Goal: Task Accomplishment & Management: Complete application form

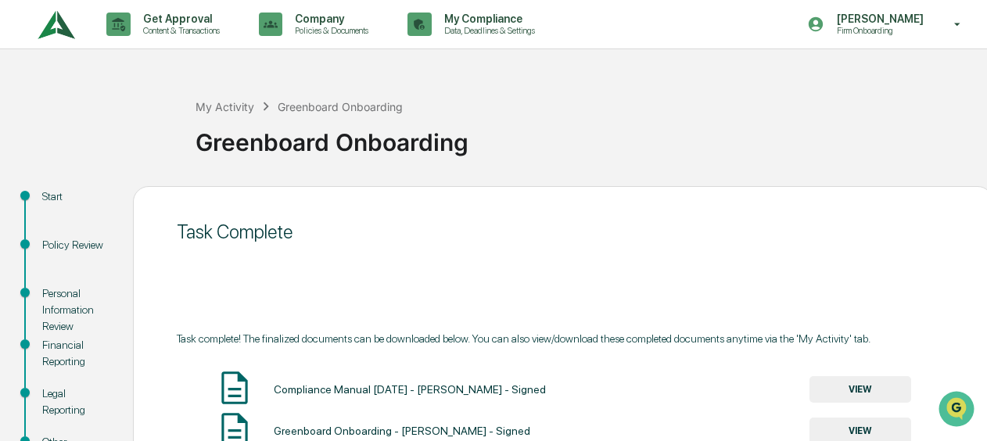
click at [62, 31] on img at bounding box center [57, 24] width 38 height 43
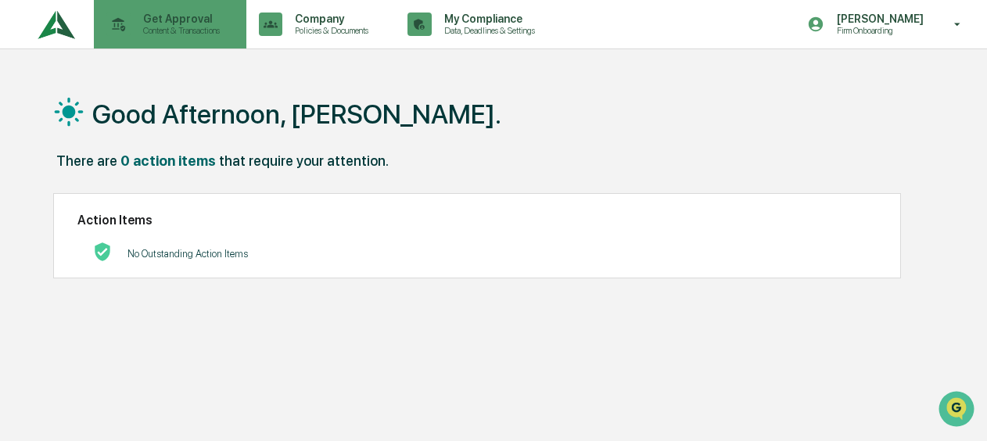
click at [142, 25] on p "Content & Transactions" at bounding box center [179, 30] width 97 height 11
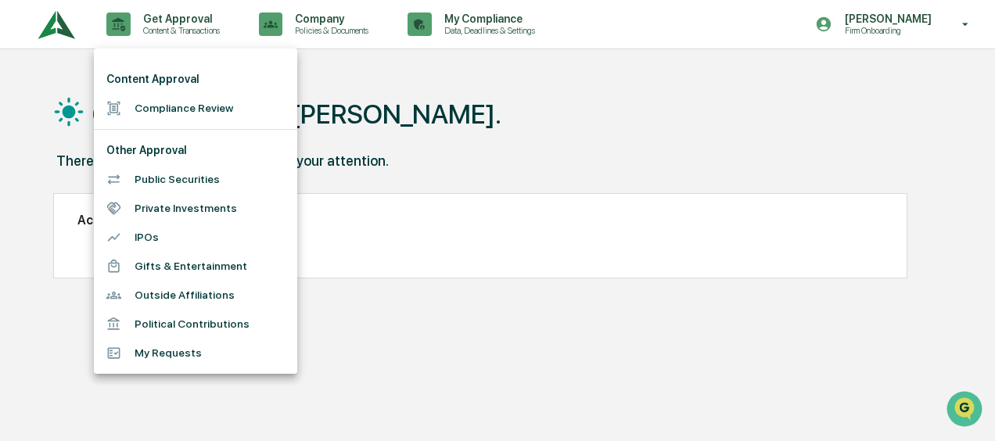
click at [150, 110] on li "Compliance Review" at bounding box center [195, 108] width 203 height 29
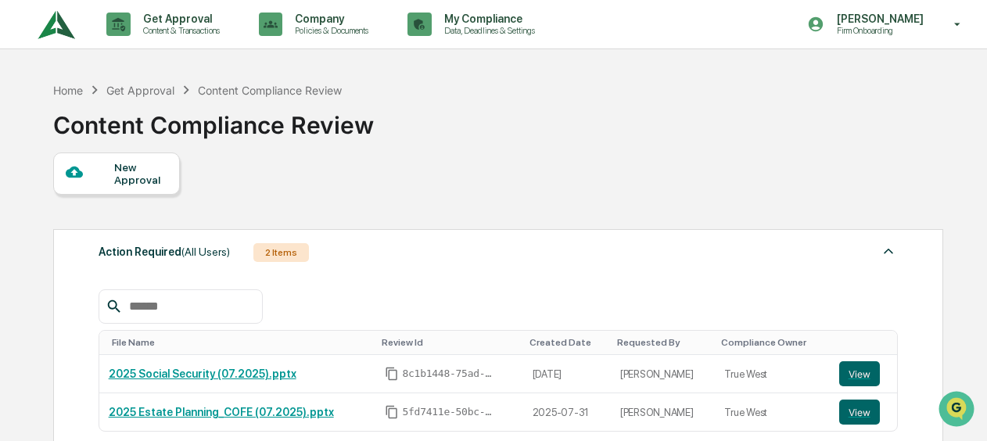
click at [139, 192] on div "New Approval" at bounding box center [116, 174] width 127 height 42
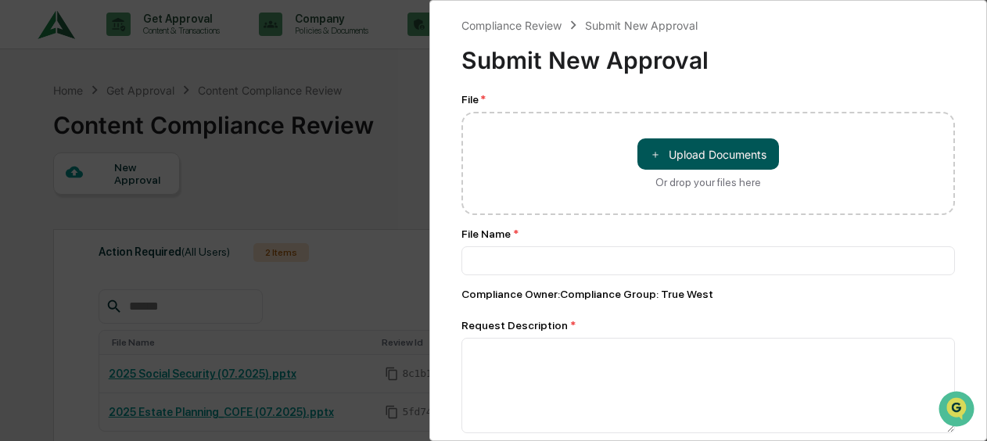
click at [678, 158] on button "＋ Upload Documents" at bounding box center [709, 153] width 142 height 31
type input "**********"
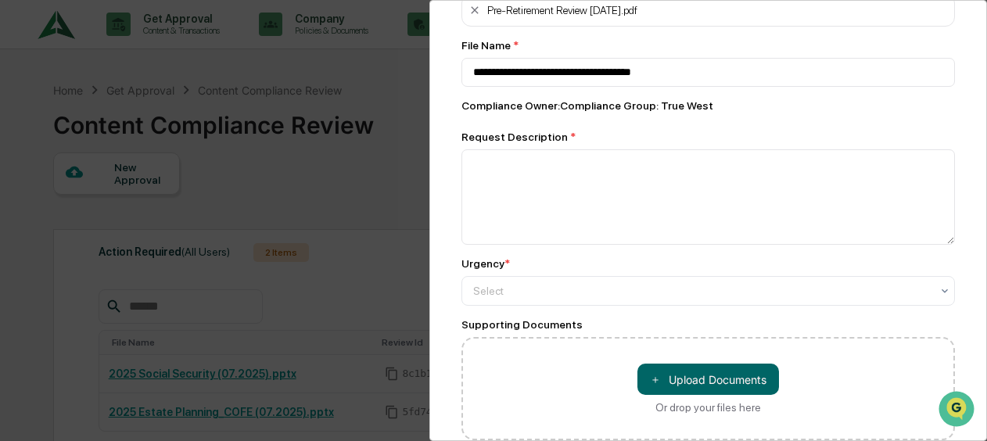
scroll to position [156, 0]
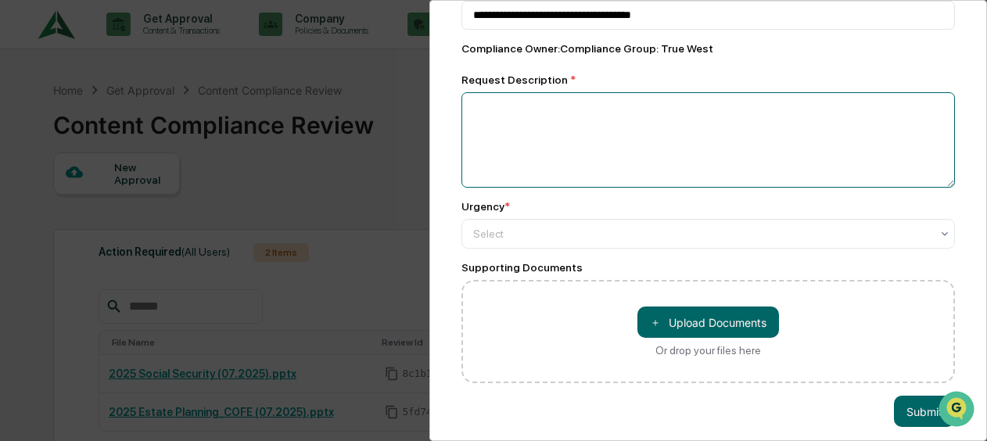
click at [604, 178] on textarea at bounding box center [709, 139] width 494 height 95
type textarea "**********"
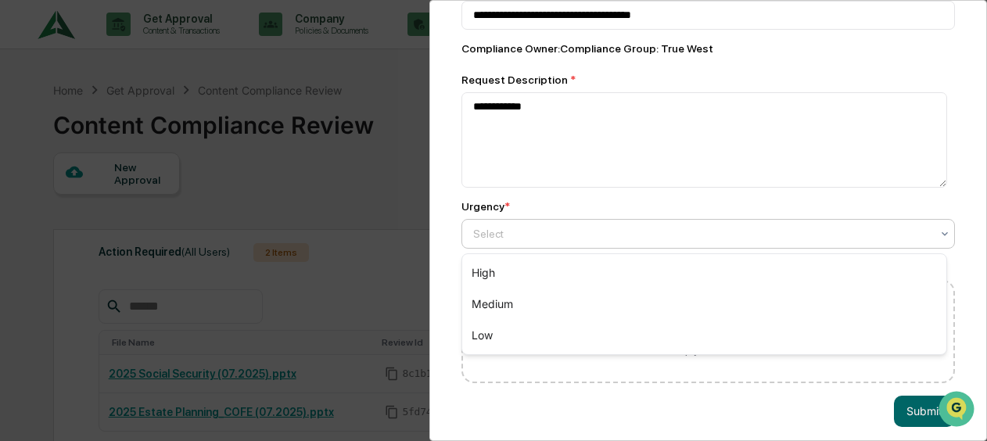
click at [575, 239] on div at bounding box center [702, 234] width 458 height 16
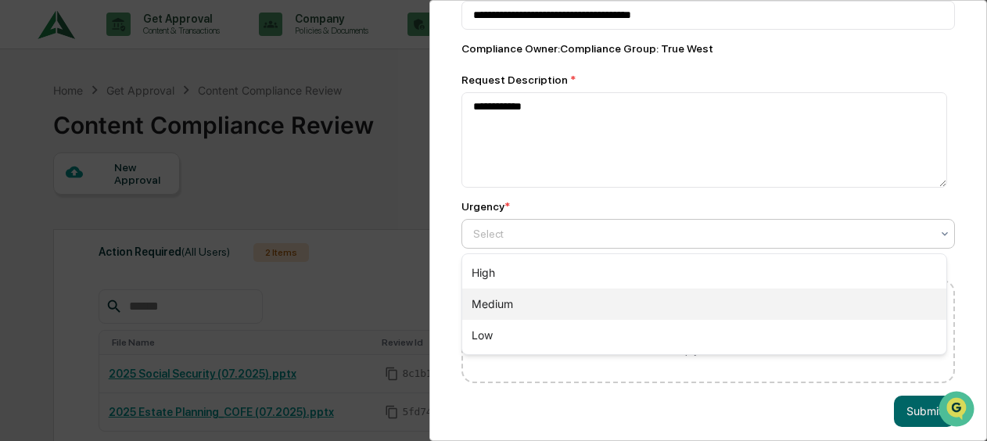
click at [527, 297] on div "Medium" at bounding box center [704, 304] width 484 height 31
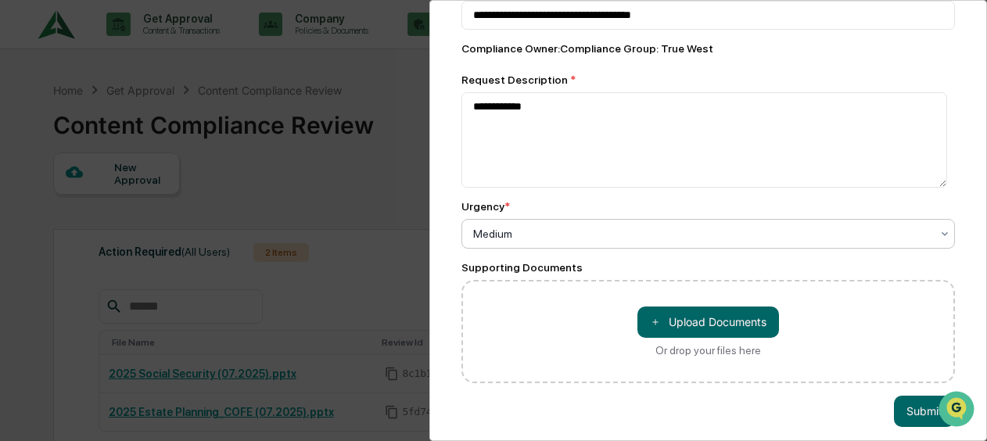
scroll to position [177, 0]
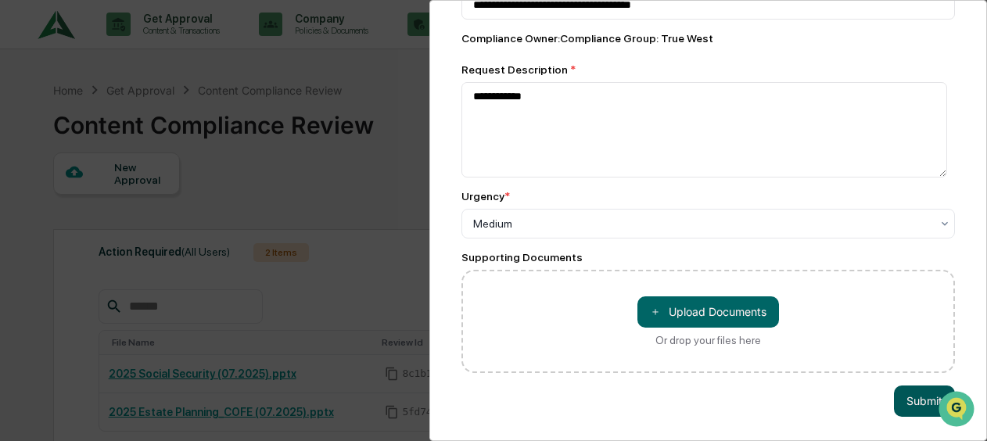
click at [901, 397] on button "Submit" at bounding box center [924, 401] width 61 height 31
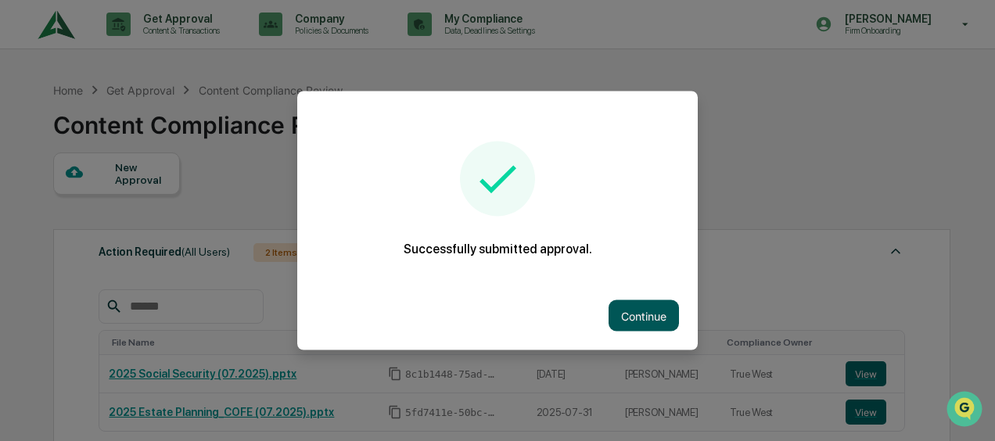
click at [615, 318] on button "Continue" at bounding box center [644, 315] width 70 height 31
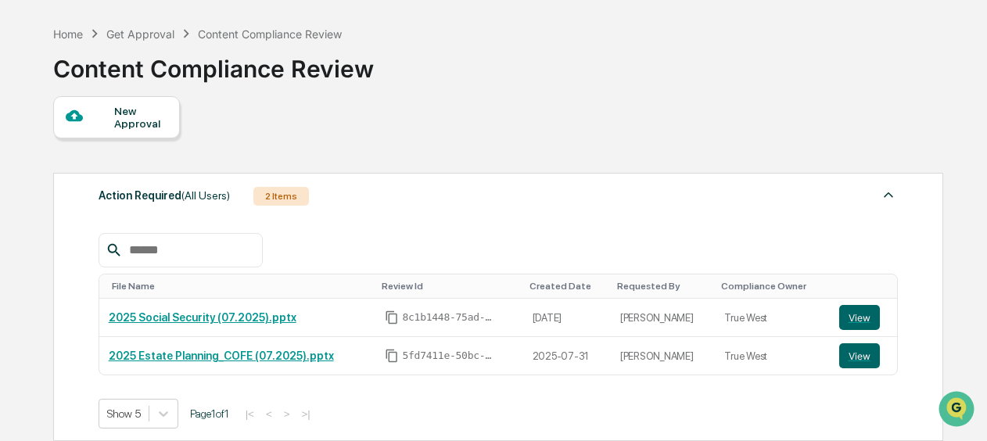
scroll to position [0, 0]
